Goal: Task Accomplishment & Management: Manage account settings

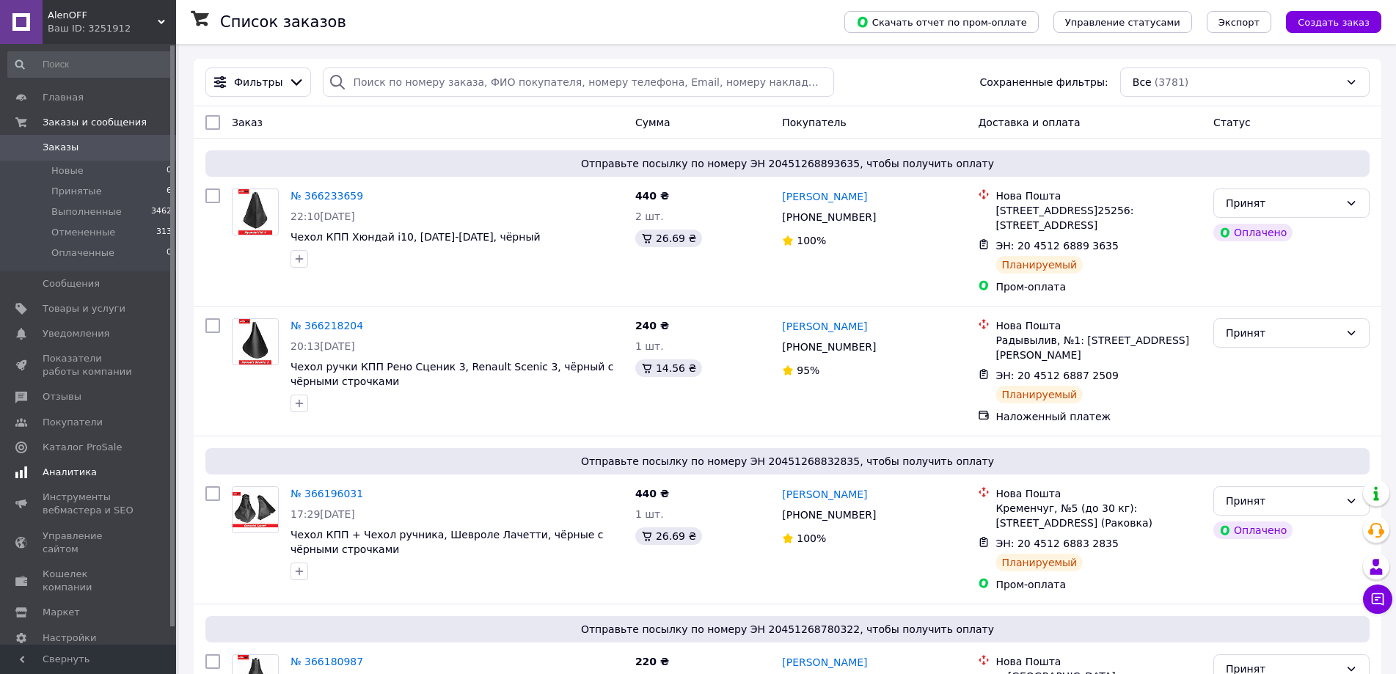
click at [85, 467] on span "Аналитика" at bounding box center [70, 472] width 54 height 13
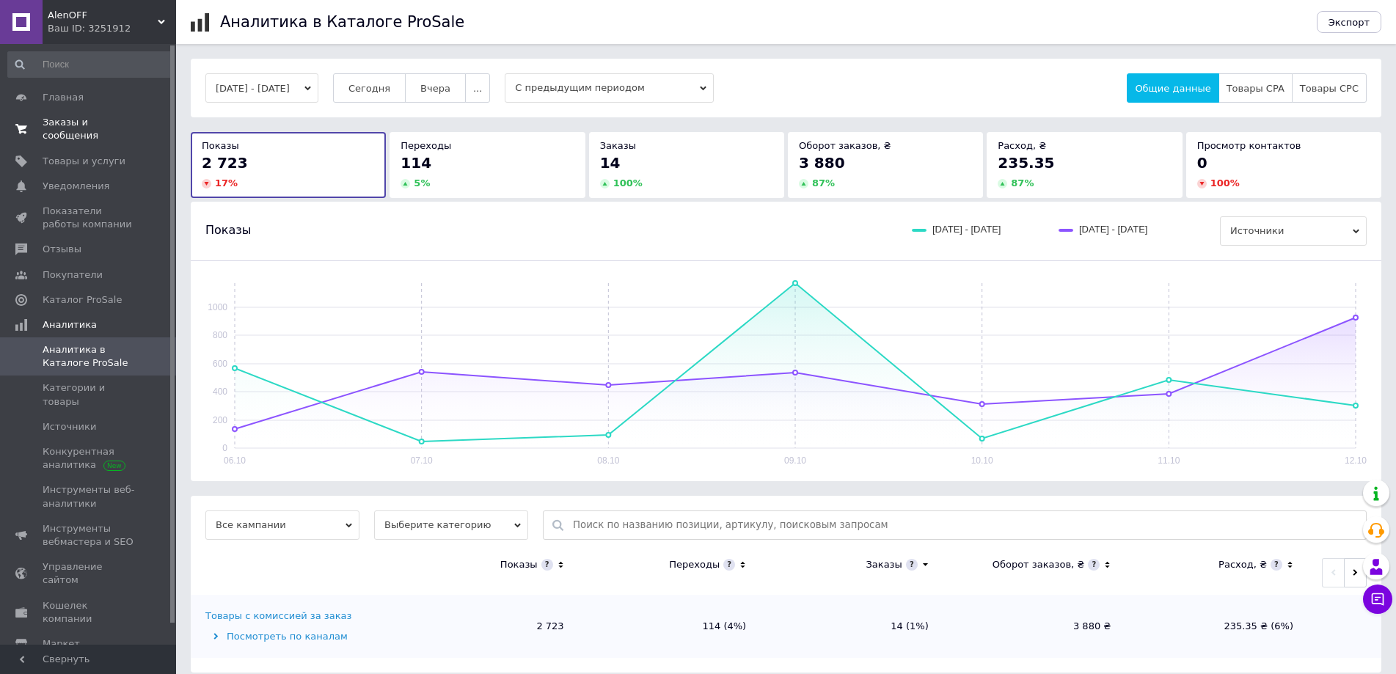
click at [70, 120] on span "Заказы и сообщения" at bounding box center [89, 129] width 93 height 26
